Goal: Task Accomplishment & Management: Use online tool/utility

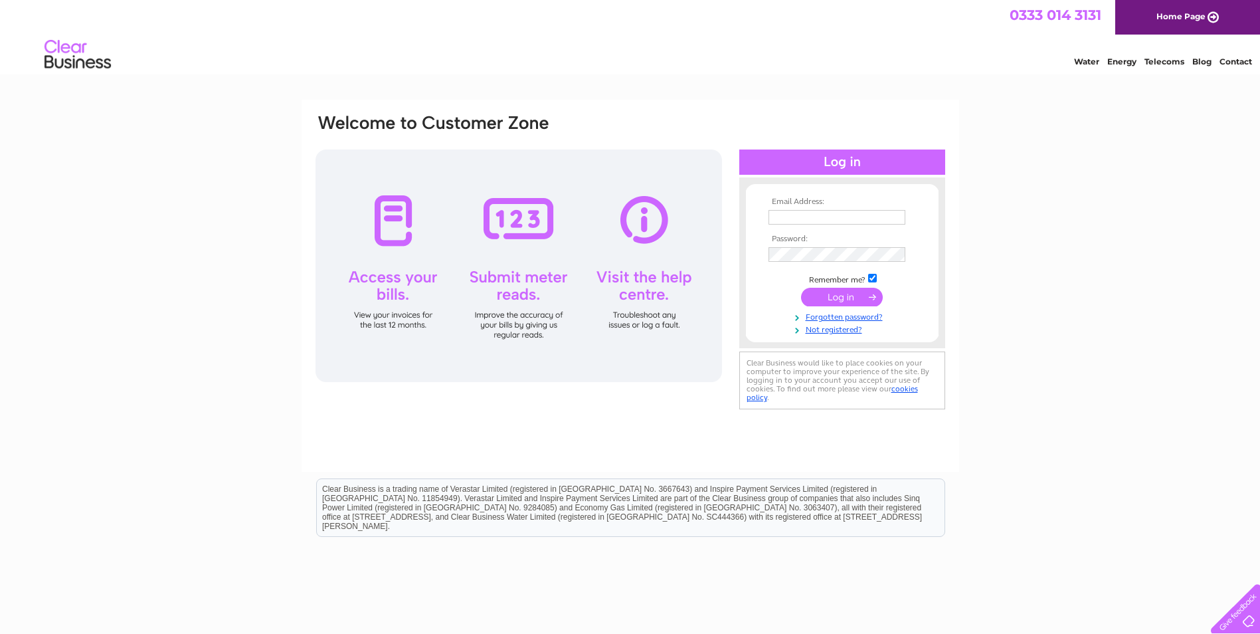
type input "[EMAIL_ADDRESS][DOMAIN_NAME]"
click at [845, 301] on input "submit" at bounding box center [842, 297] width 82 height 19
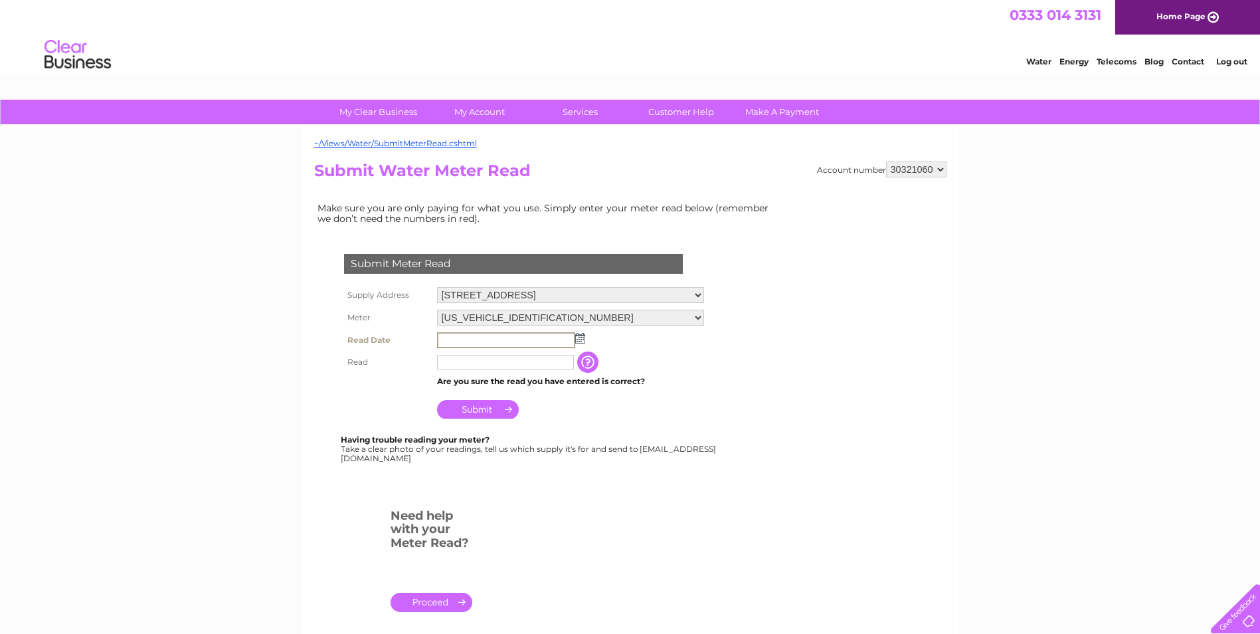
click at [493, 338] on input "text" at bounding box center [506, 340] width 138 height 16
click at [493, 364] on input "text" at bounding box center [505, 362] width 137 height 15
type input "367"
click at [490, 341] on input "text" at bounding box center [505, 339] width 137 height 15
click at [482, 337] on input "text" at bounding box center [506, 340] width 138 height 16
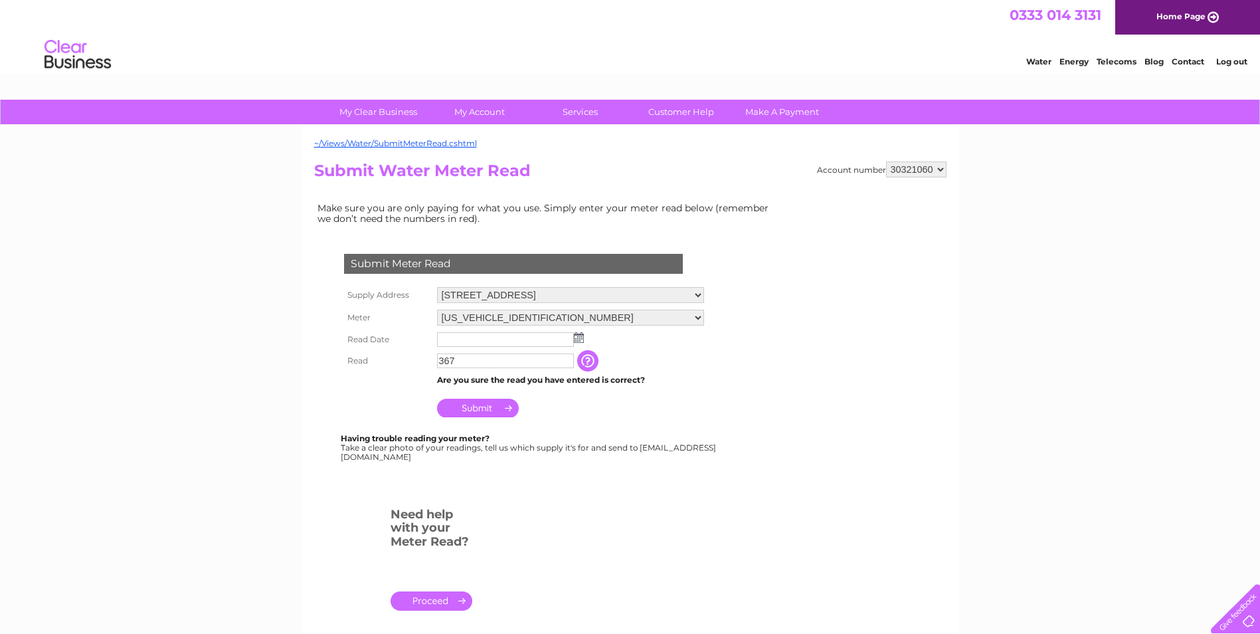
click at [580, 342] on img at bounding box center [579, 337] width 10 height 11
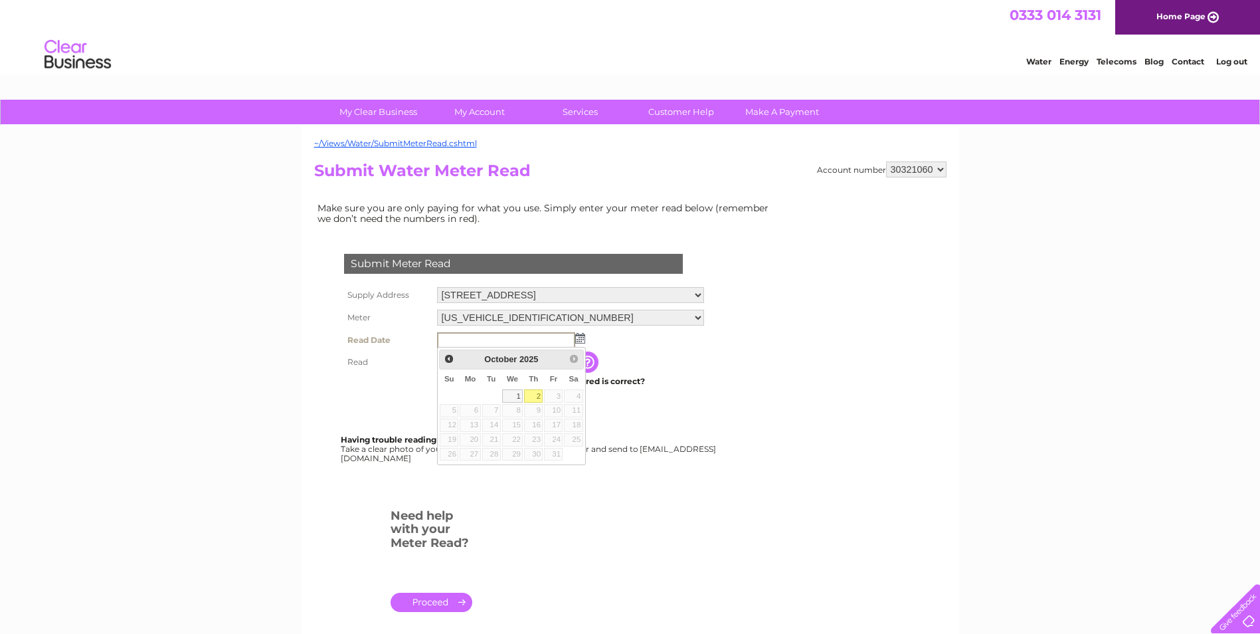
click at [535, 398] on link "2" at bounding box center [533, 395] width 19 height 13
type input "2025/10/02"
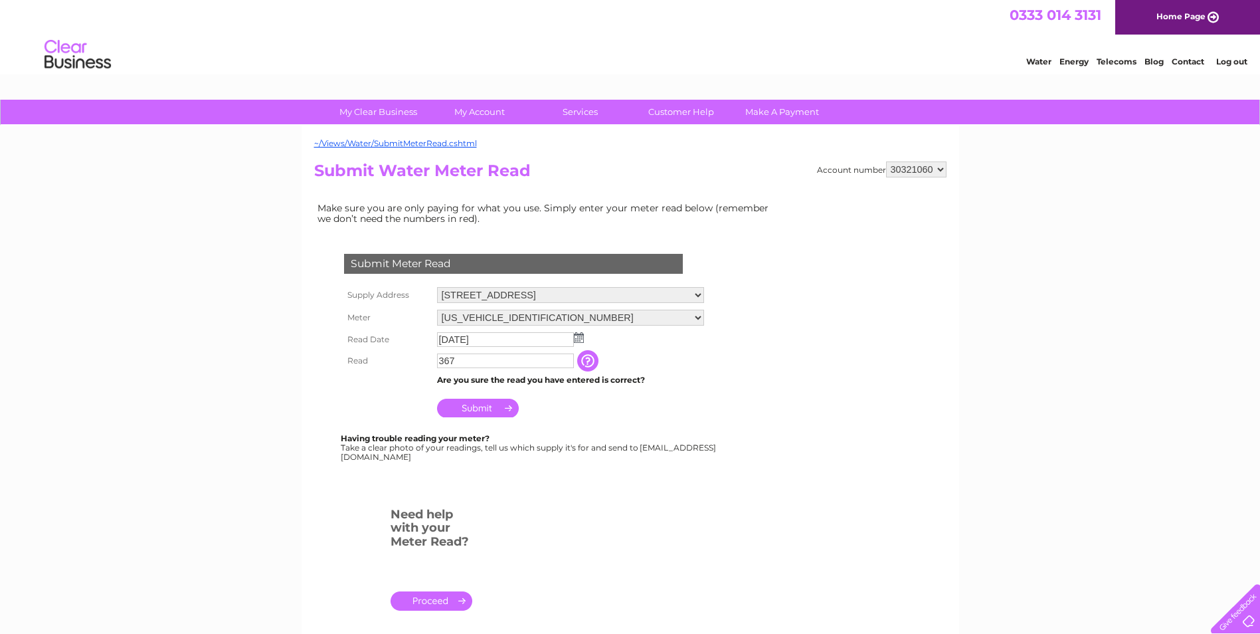
click at [661, 417] on td "Submit" at bounding box center [571, 404] width 274 height 32
click at [589, 362] on input "button" at bounding box center [589, 360] width 24 height 21
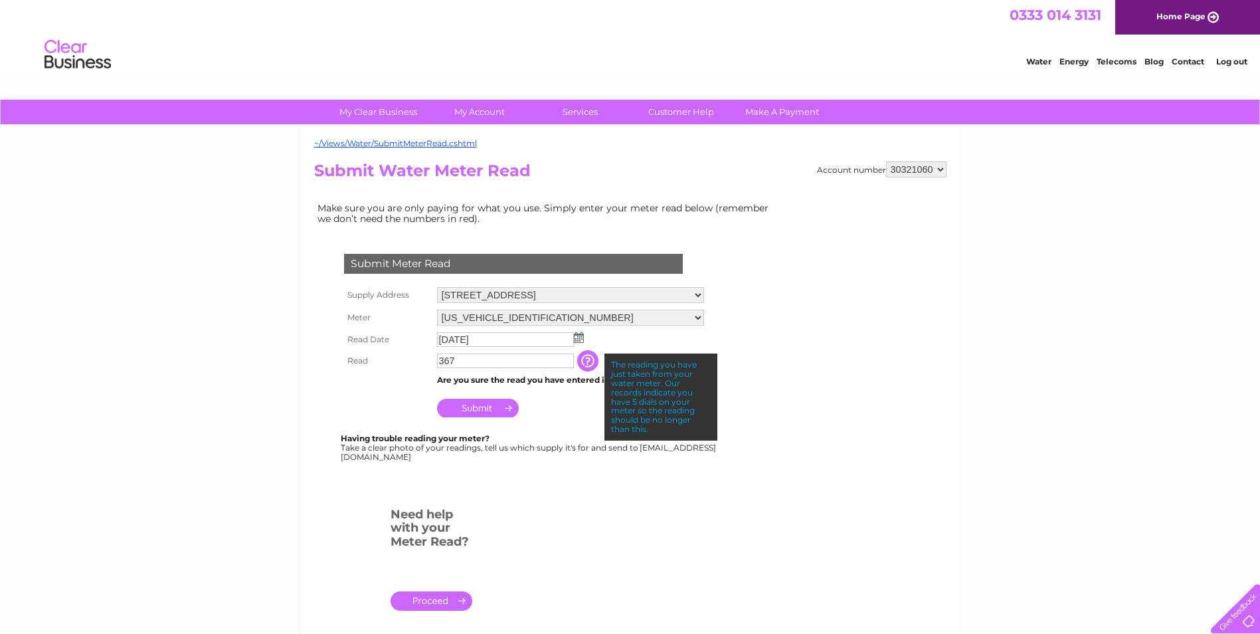
click at [440, 367] on input "367" at bounding box center [505, 360] width 137 height 15
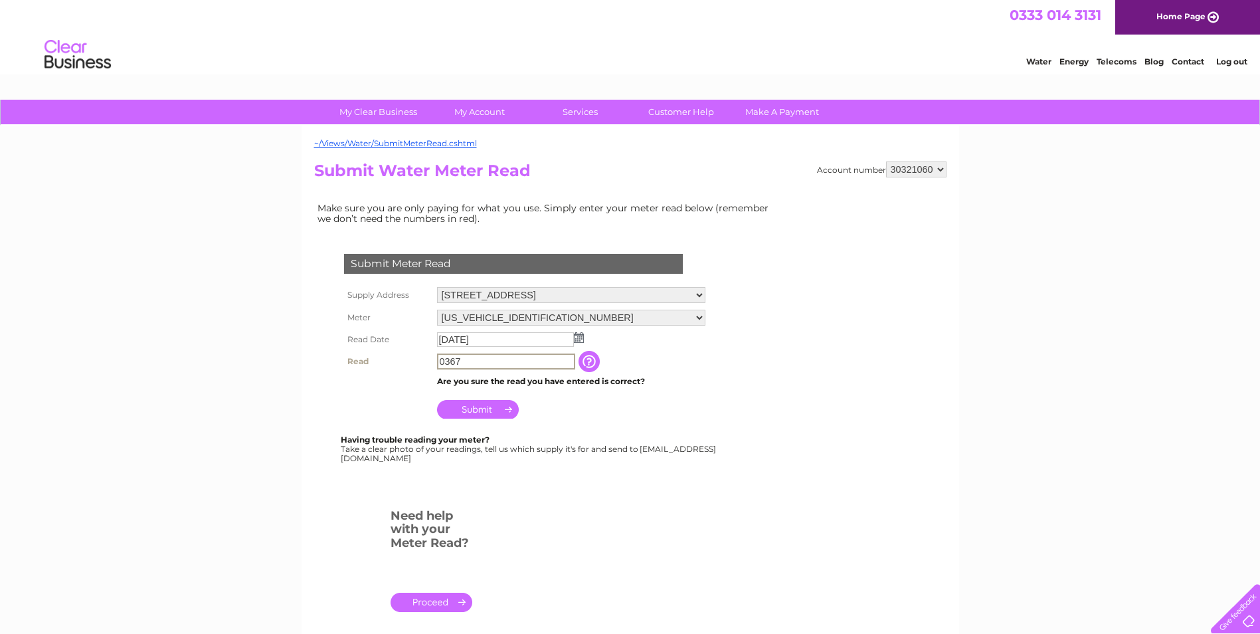
click at [477, 361] on input "0367" at bounding box center [506, 361] width 138 height 16
click at [606, 513] on form "Submit Meter Read Supply Address Garage, Station Road, Golspie, KW10 6SR Meter …" at bounding box center [546, 438] width 465 height 422
click at [487, 417] on input "Submit" at bounding box center [478, 407] width 82 height 19
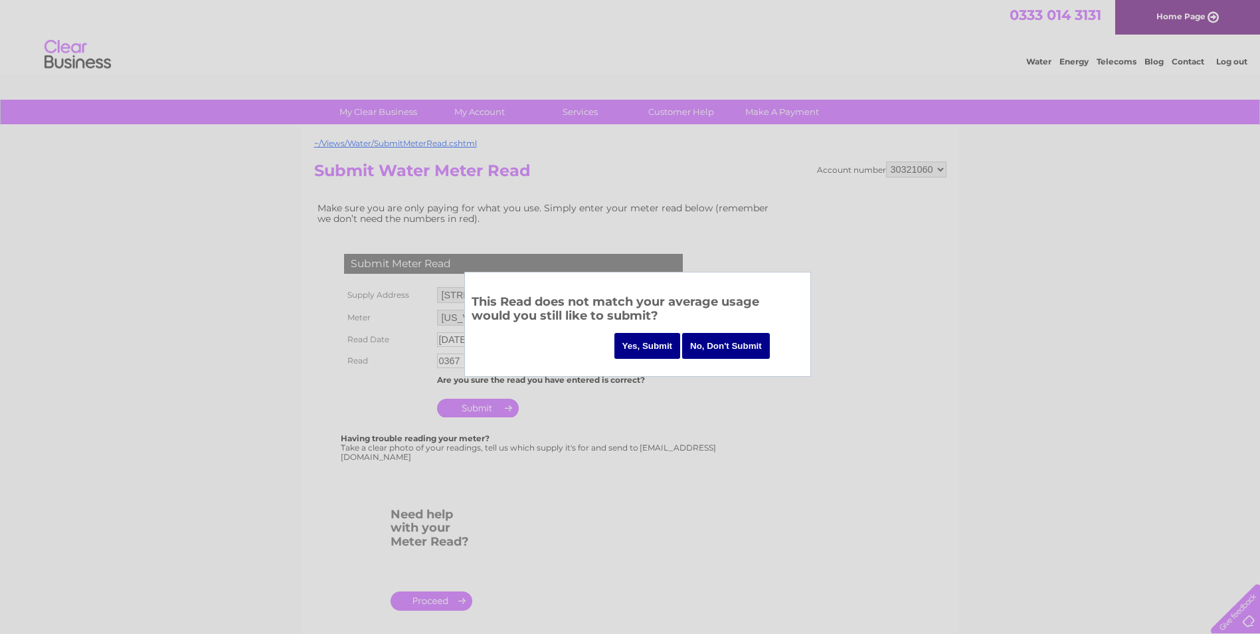
click at [718, 349] on input "No, Don't Submit" at bounding box center [726, 346] width 88 height 26
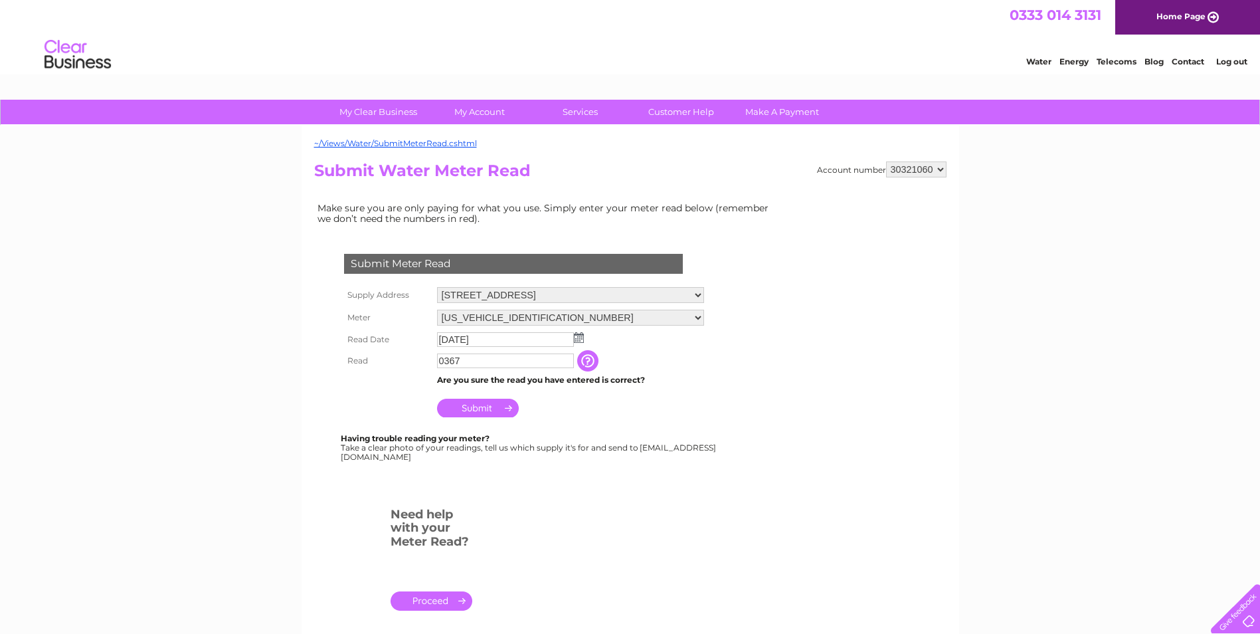
click at [505, 361] on input "0367" at bounding box center [505, 360] width 137 height 15
type input "03678"
click at [475, 410] on input "Submit" at bounding box center [478, 409] width 82 height 19
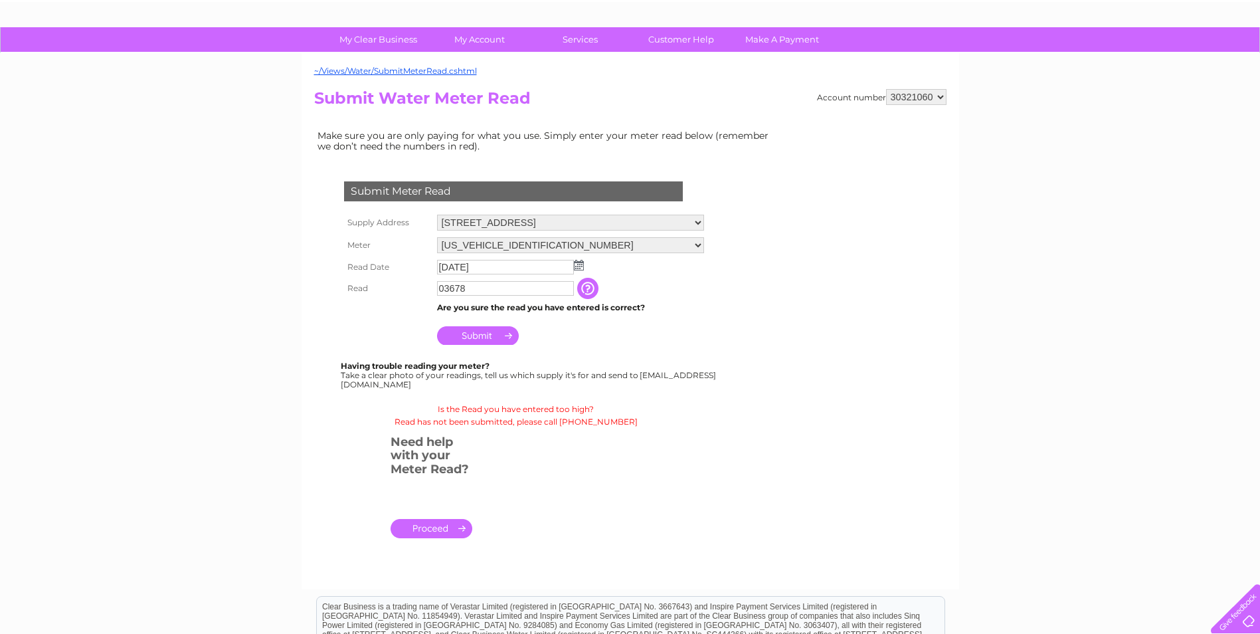
scroll to position [133, 0]
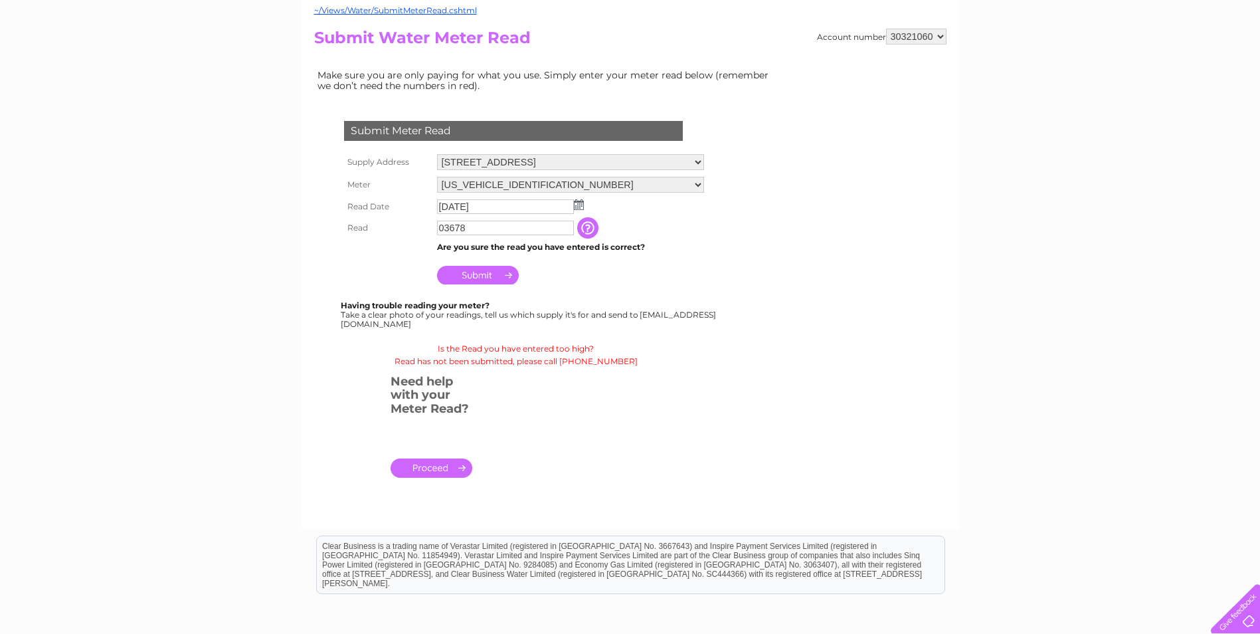
click at [450, 469] on link "." at bounding box center [431, 467] width 82 height 19
click at [501, 211] on input "text" at bounding box center [506, 207] width 138 height 16
click at [521, 230] on input "03678" at bounding box center [506, 228] width 138 height 16
type input "0367"
click at [519, 199] on td at bounding box center [571, 206] width 275 height 21
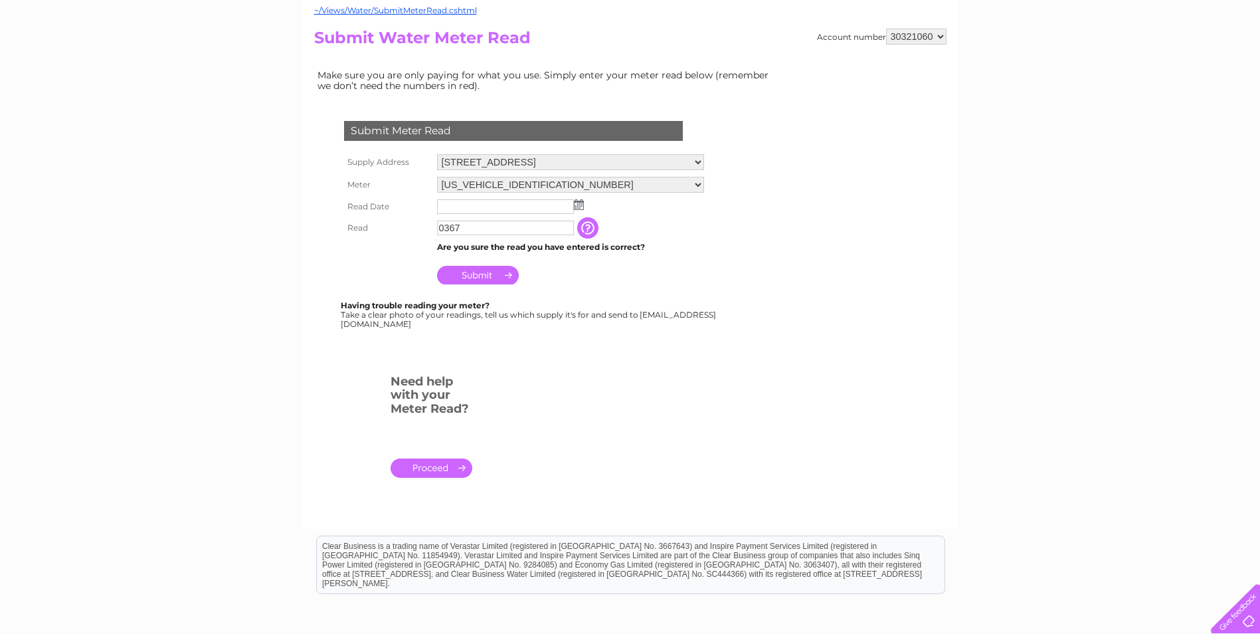
click at [588, 204] on td at bounding box center [571, 206] width 274 height 21
click at [581, 206] on img at bounding box center [579, 204] width 10 height 11
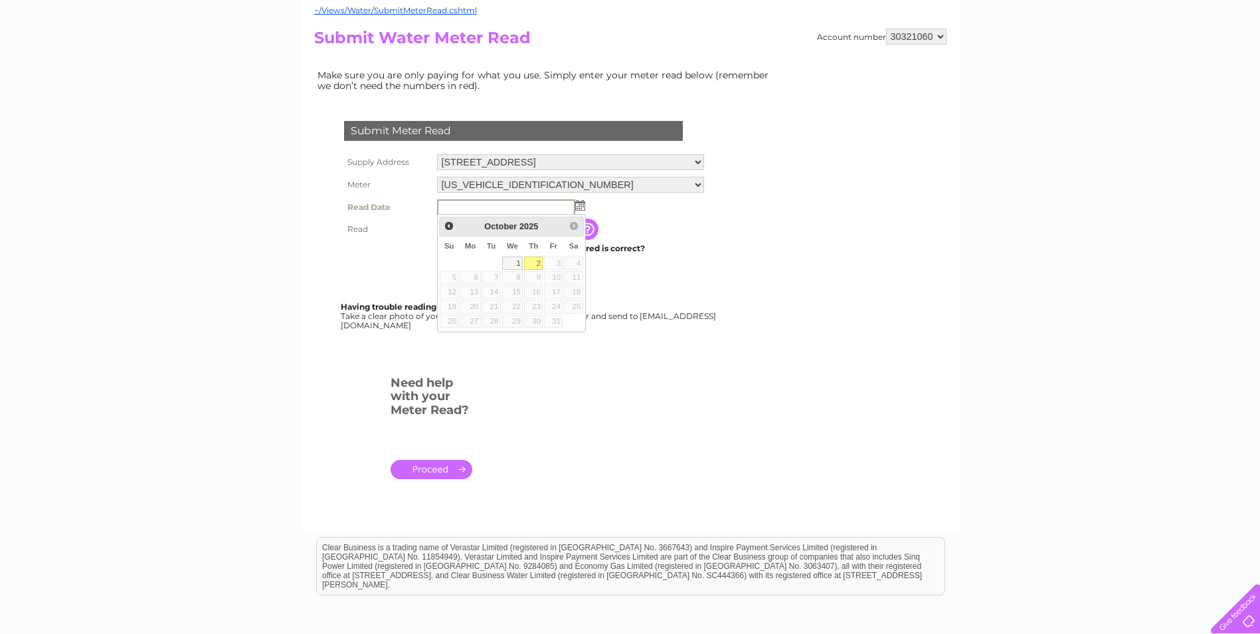
click at [538, 263] on link "2" at bounding box center [533, 262] width 19 height 13
type input "2025/10/02"
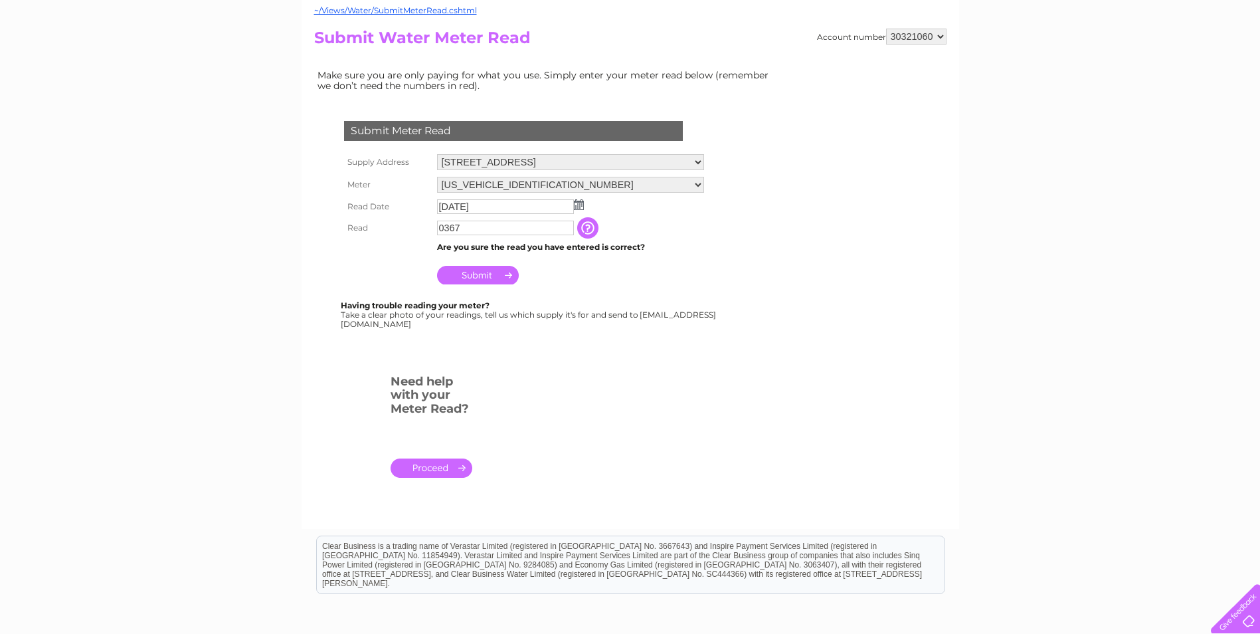
click at [483, 269] on input "Submit" at bounding box center [478, 275] width 82 height 19
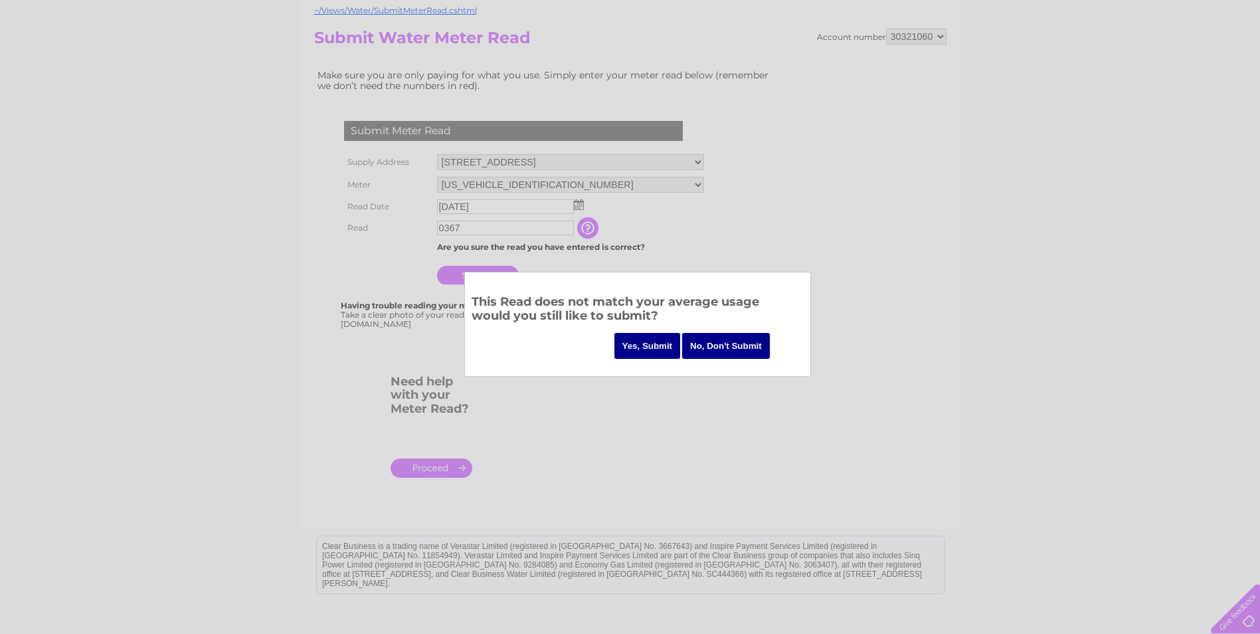
click at [647, 349] on input "Yes, Submit" at bounding box center [647, 346] width 66 height 26
